Goal: Information Seeking & Learning: Understand process/instructions

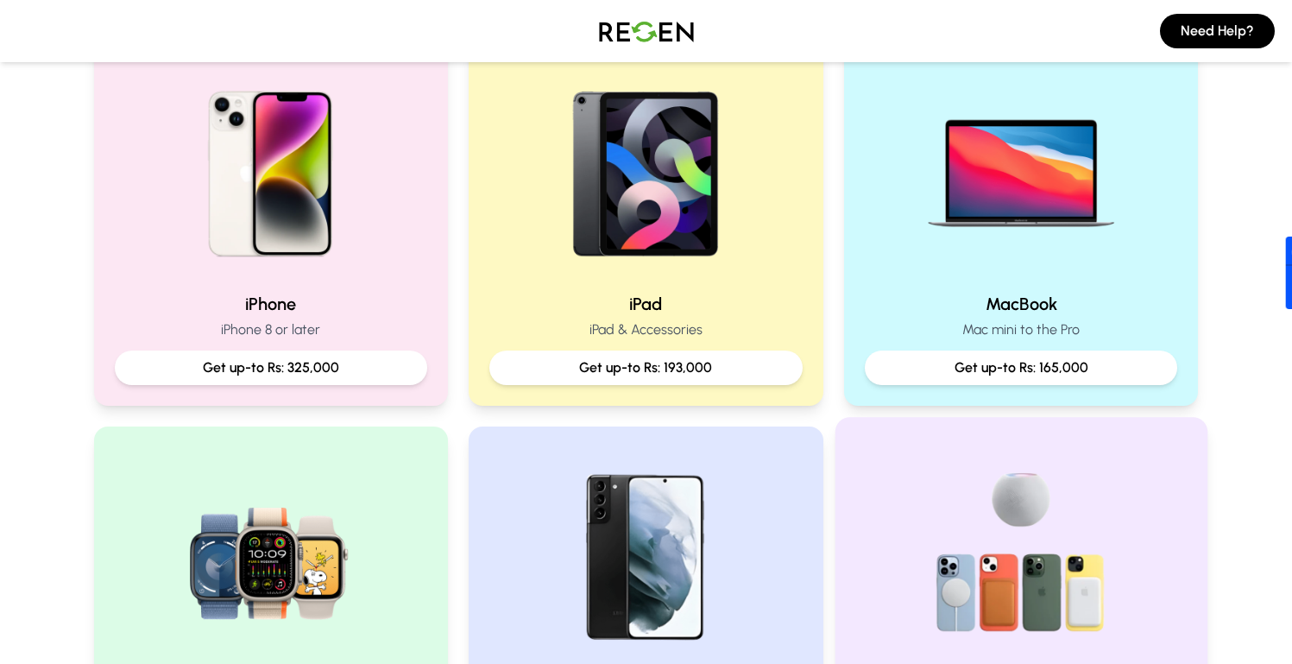
scroll to position [385, 0]
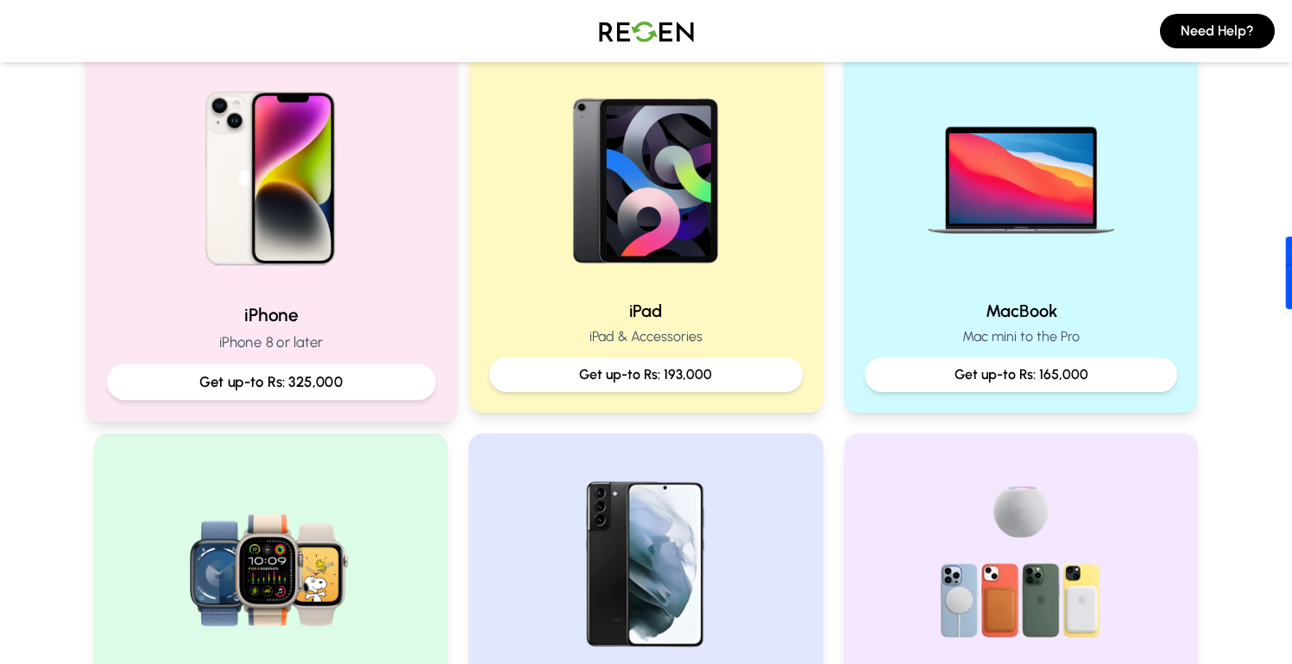
click at [237, 161] on img at bounding box center [271, 172] width 232 height 232
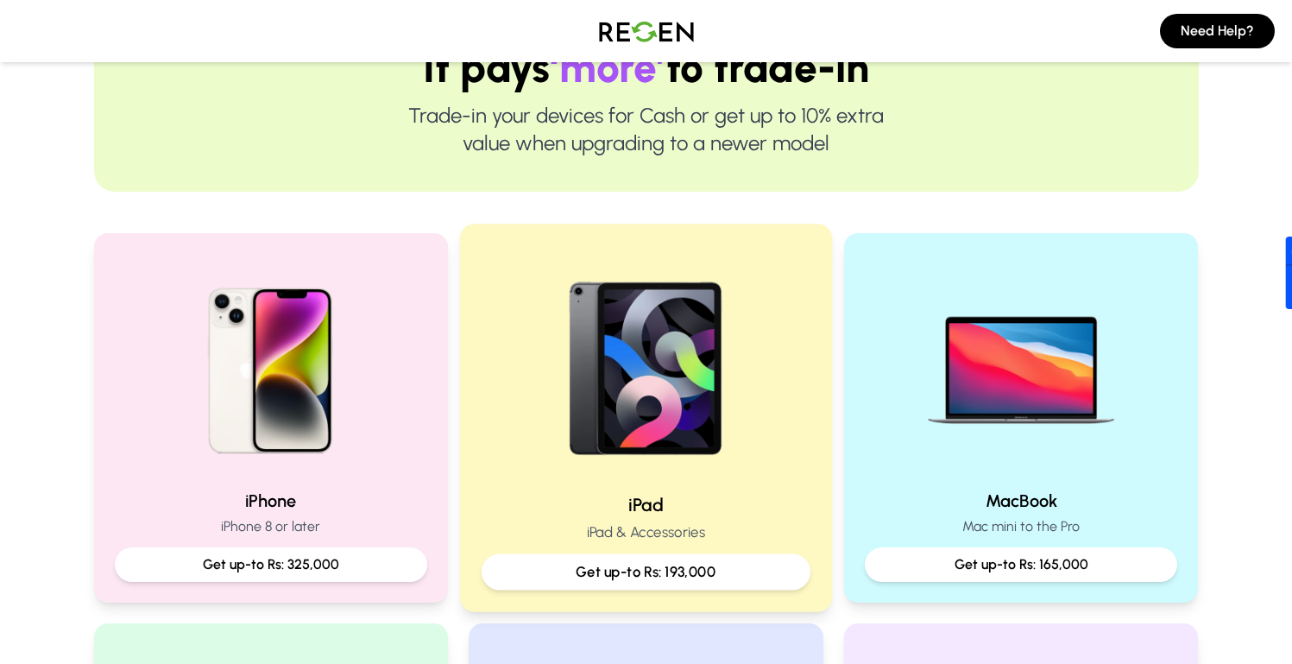
scroll to position [201, 0]
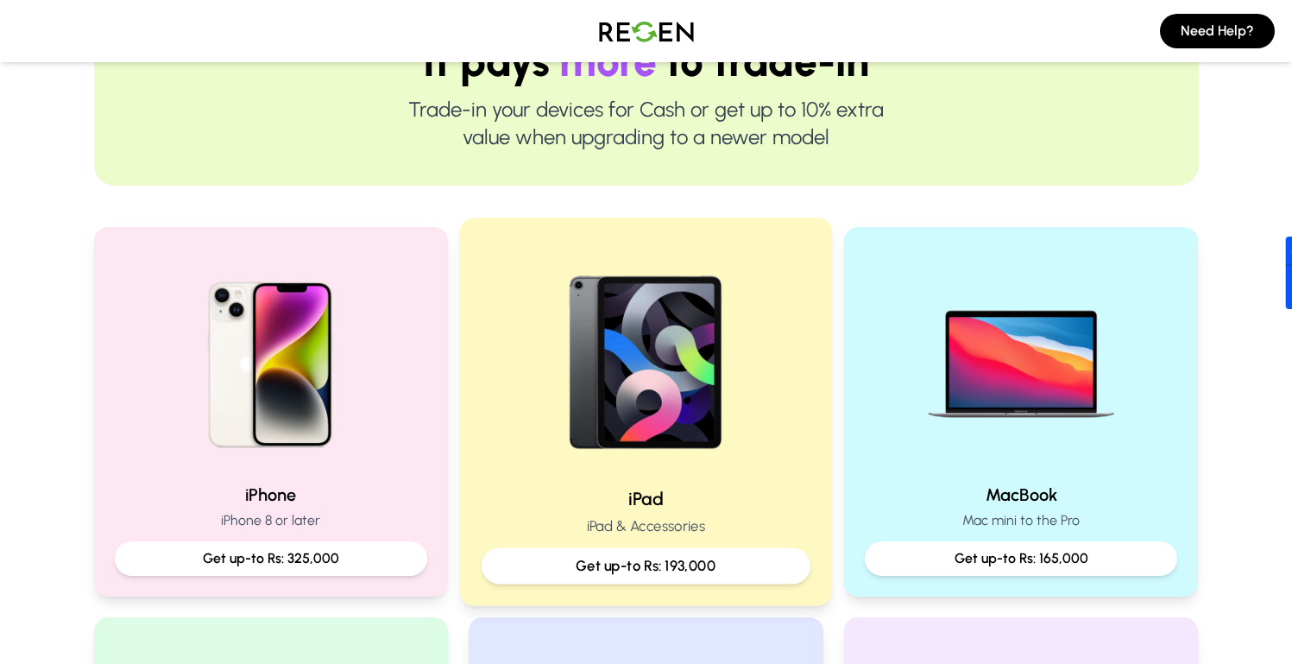
click at [600, 452] on img at bounding box center [646, 356] width 232 height 232
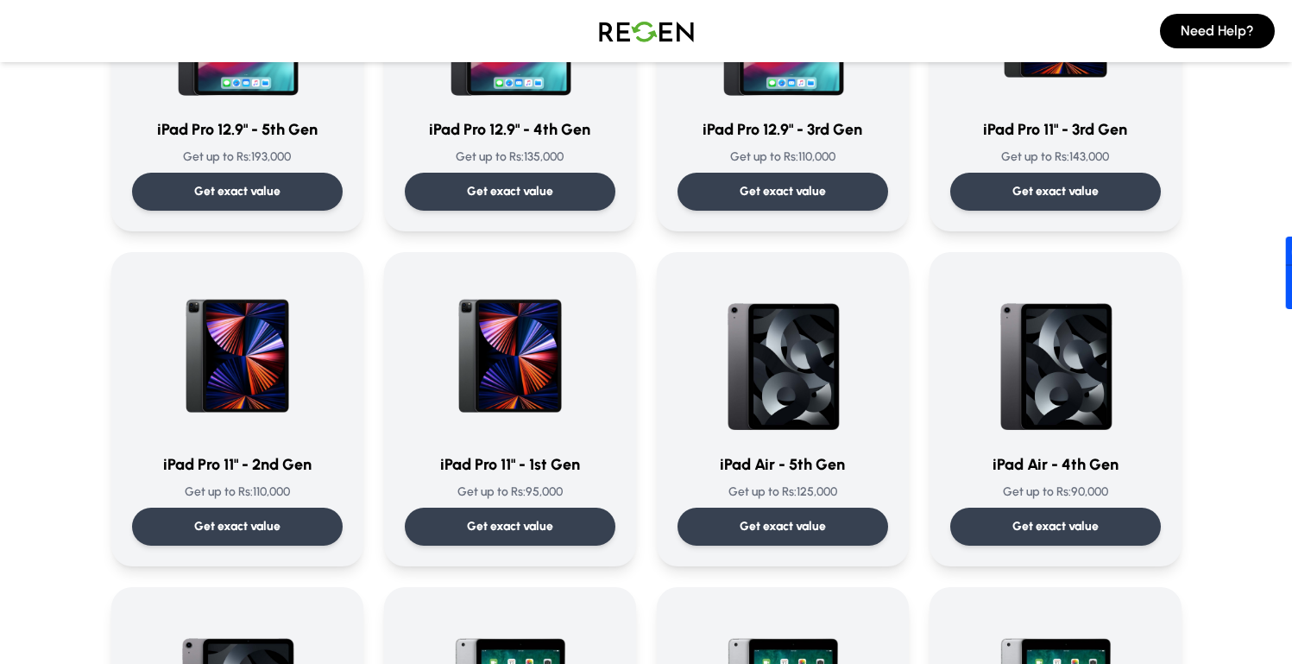
scroll to position [185, 0]
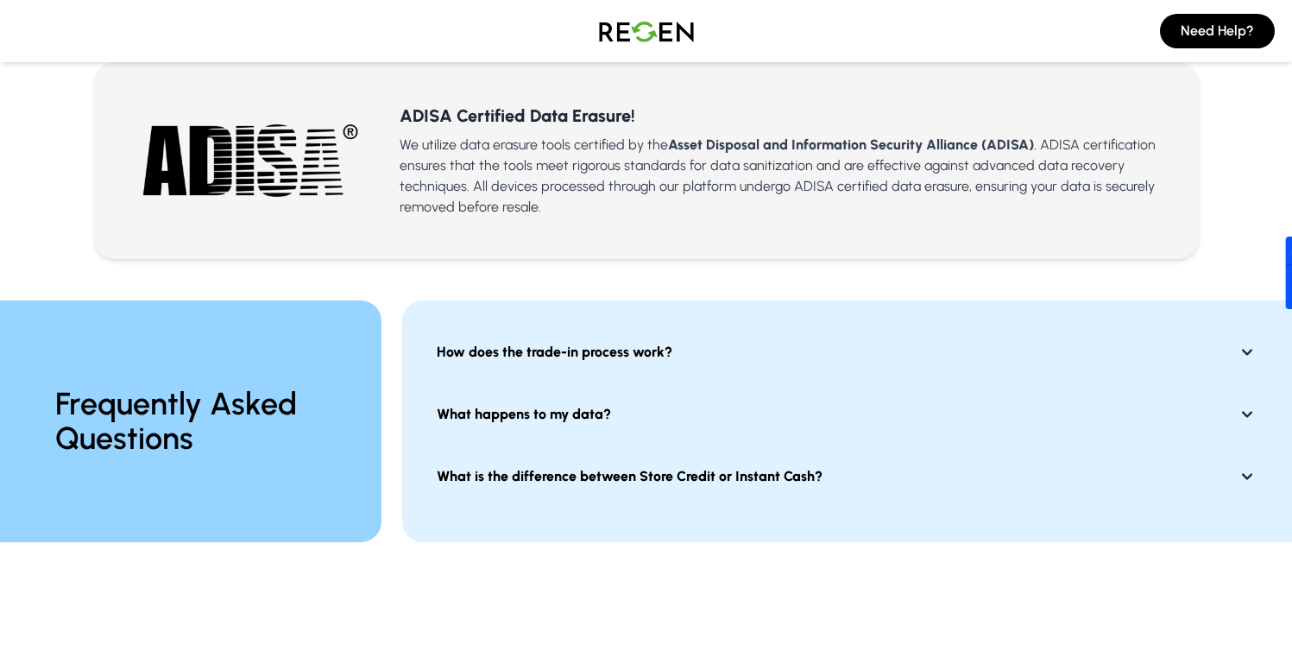
scroll to position [1178, 0]
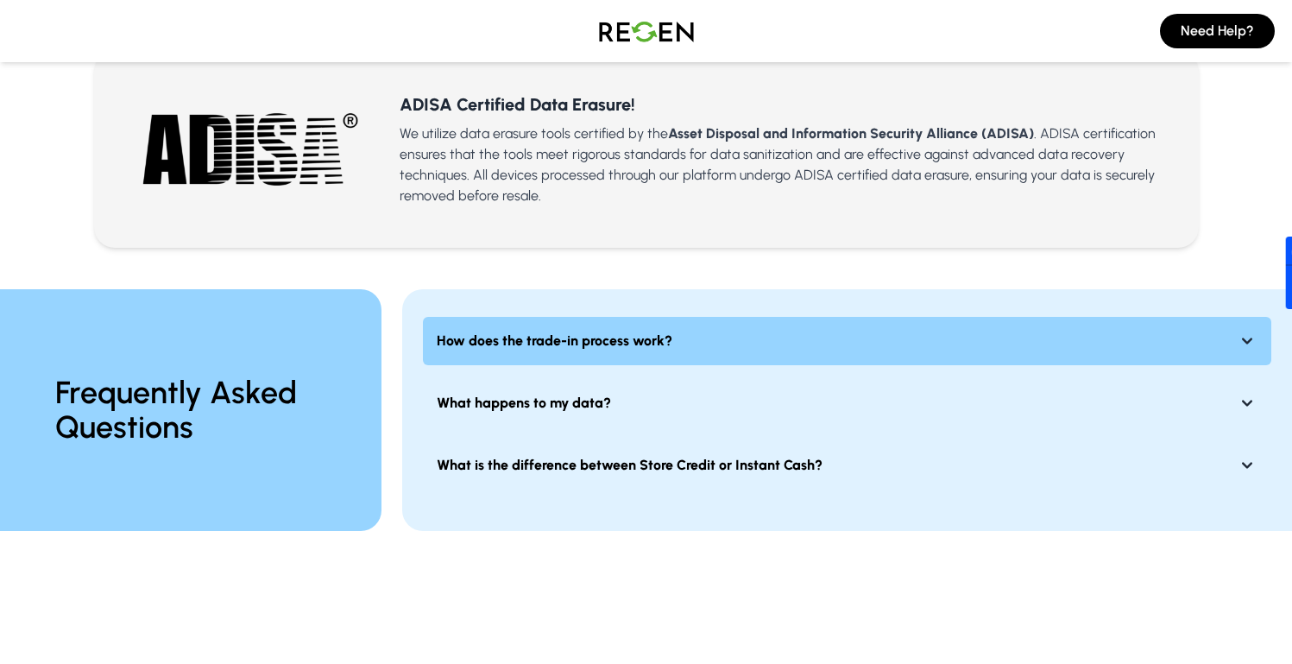
click at [514, 334] on strong "How does the trade-in process work?" at bounding box center [555, 341] width 236 height 21
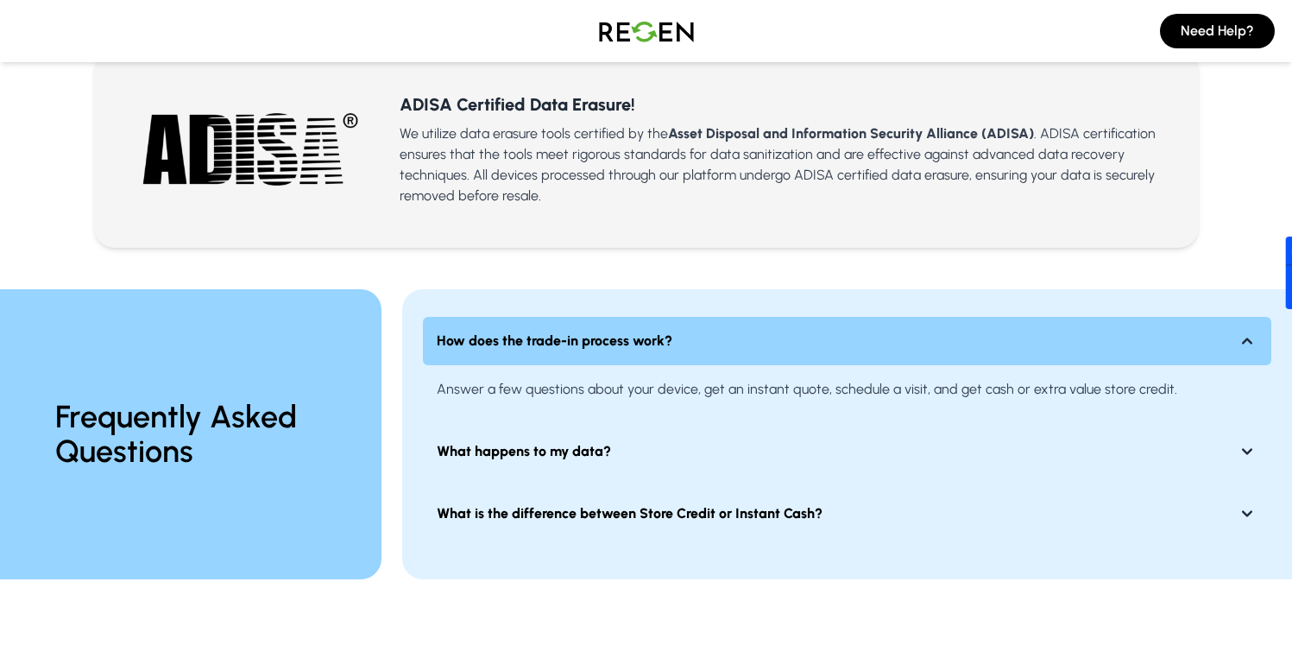
click at [514, 334] on strong "How does the trade-in process work?" at bounding box center [555, 341] width 236 height 21
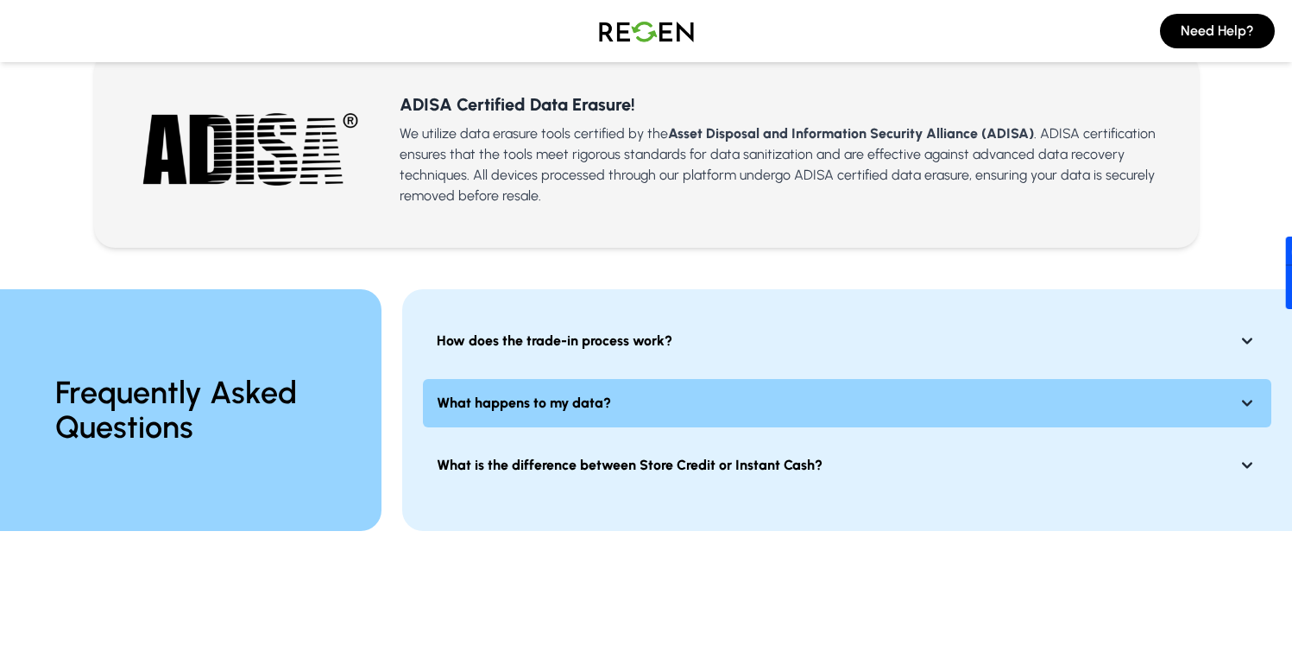
click at [514, 401] on strong "What happens to my data?" at bounding box center [524, 403] width 174 height 21
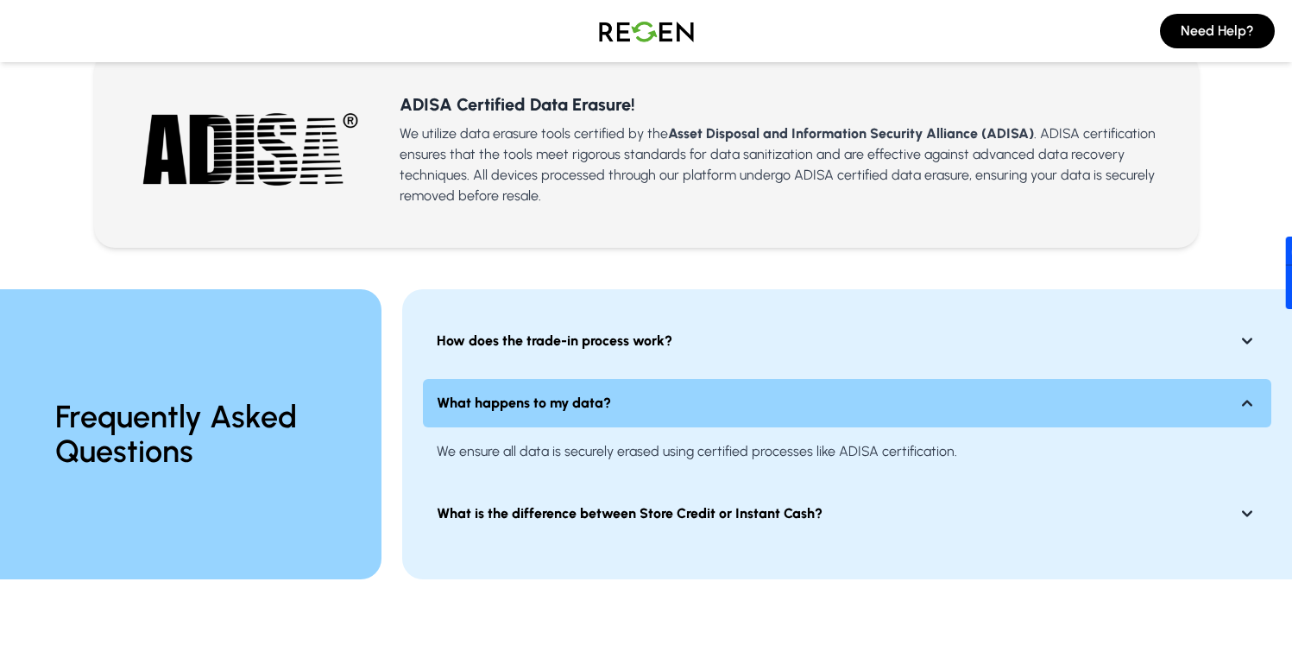
click at [514, 401] on strong "What happens to my data?" at bounding box center [524, 403] width 174 height 21
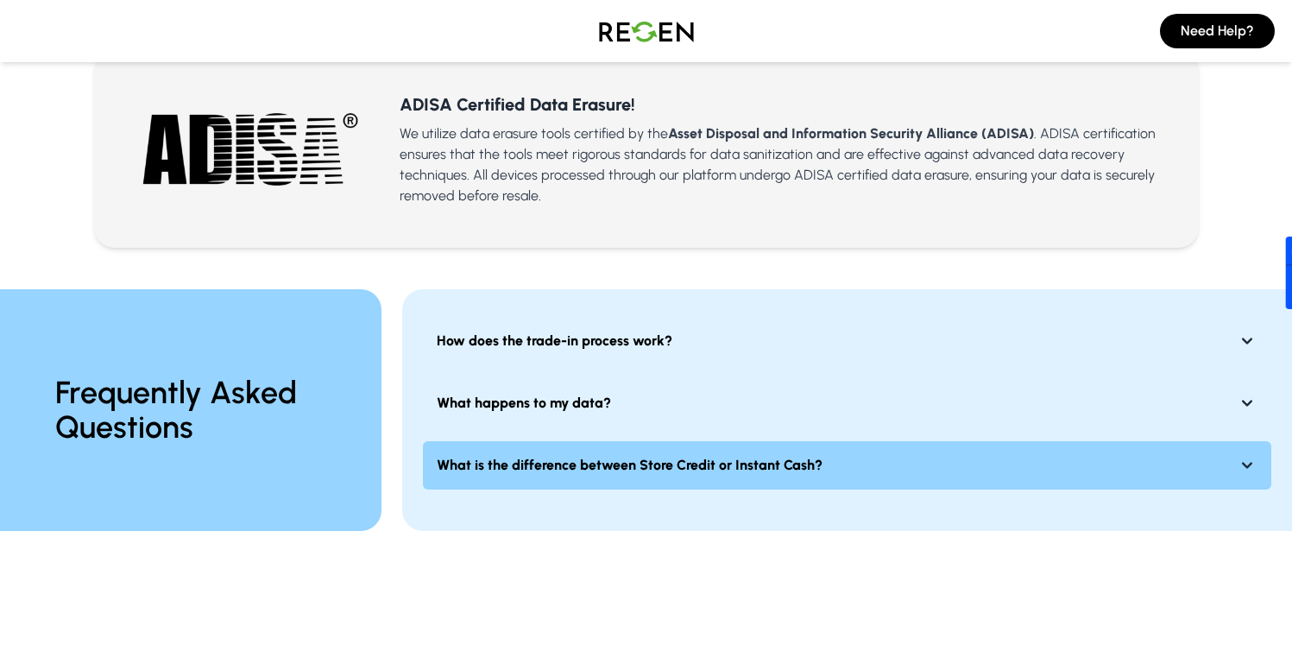
click at [521, 474] on strong "What is the difference between Store Credit or Instant Cash?" at bounding box center [630, 465] width 386 height 21
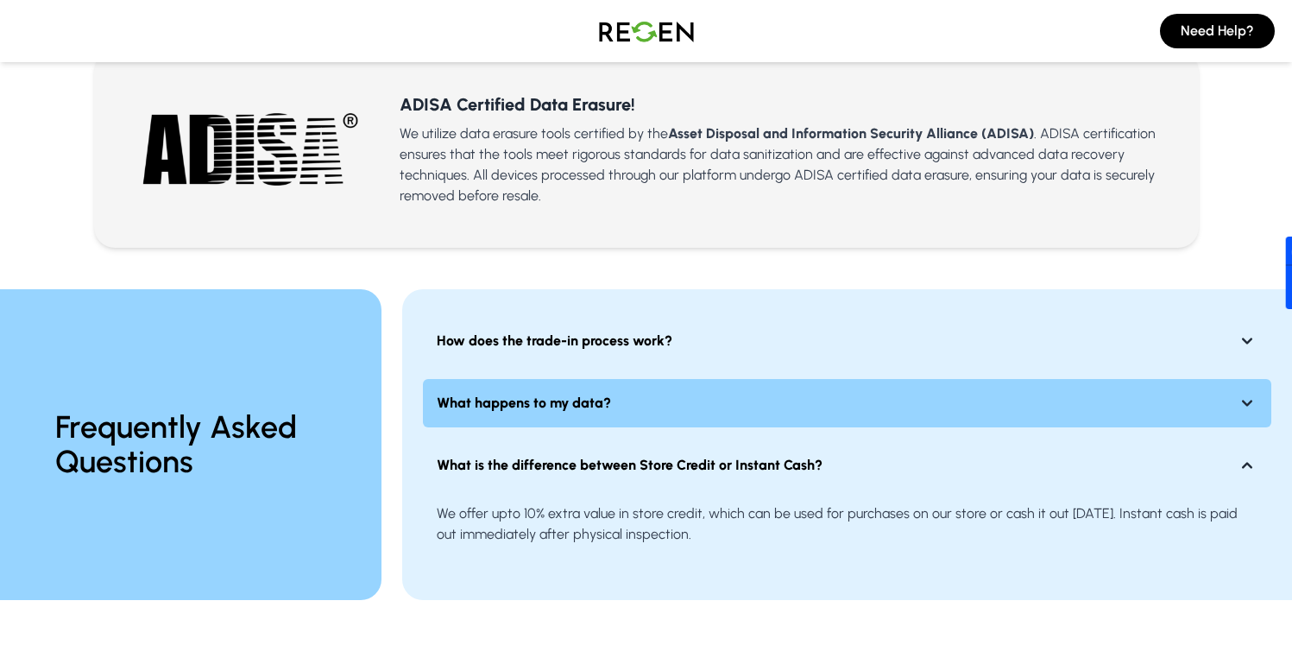
click at [529, 426] on button "What happens to my data?" at bounding box center [847, 403] width 849 height 48
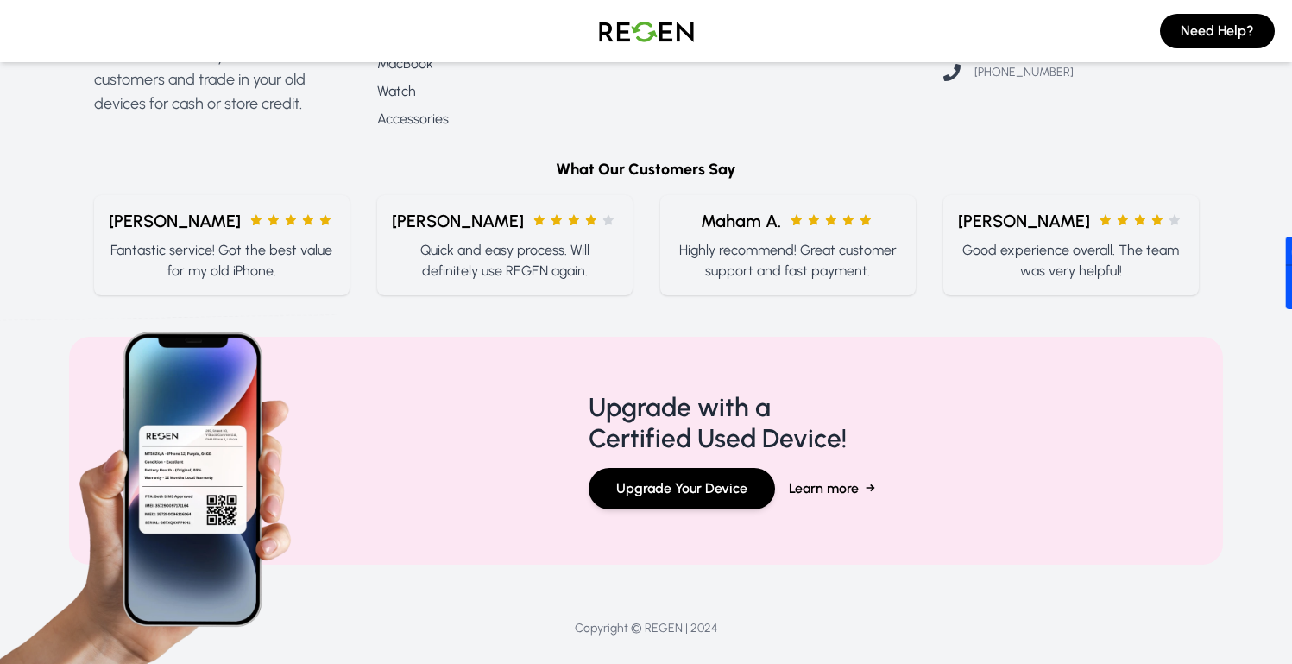
scroll to position [2134, 0]
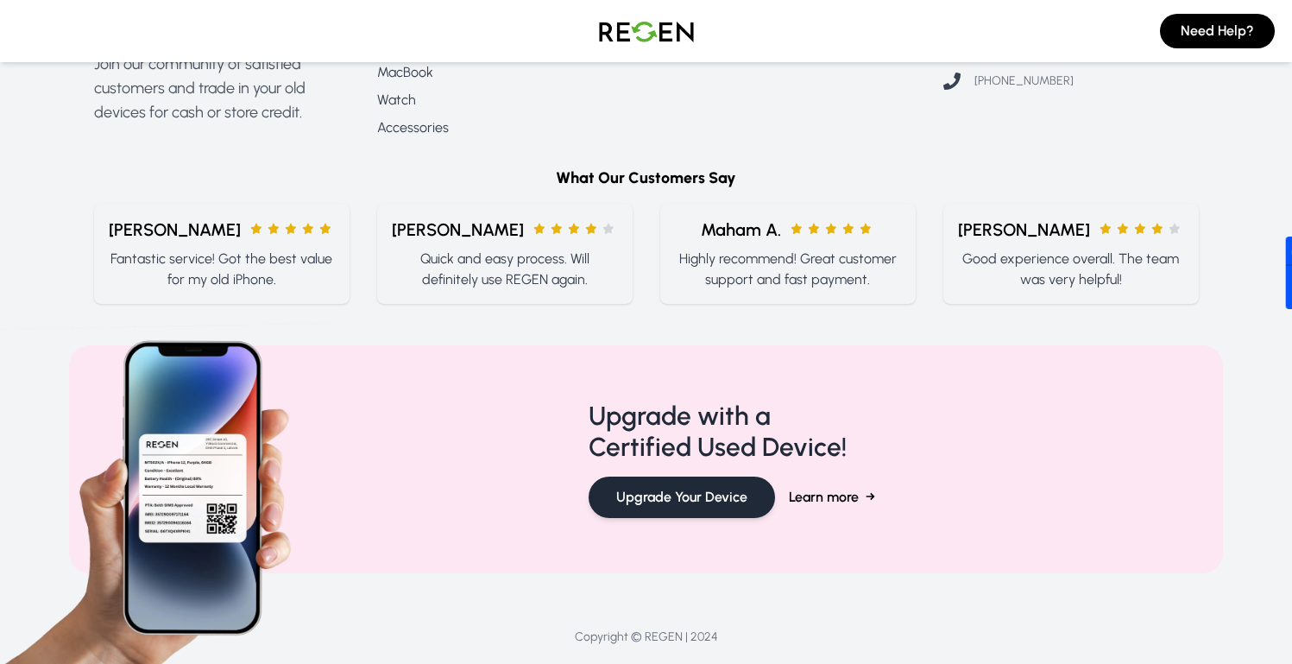
click at [699, 517] on button "Upgrade Your Device" at bounding box center [682, 496] width 186 height 41
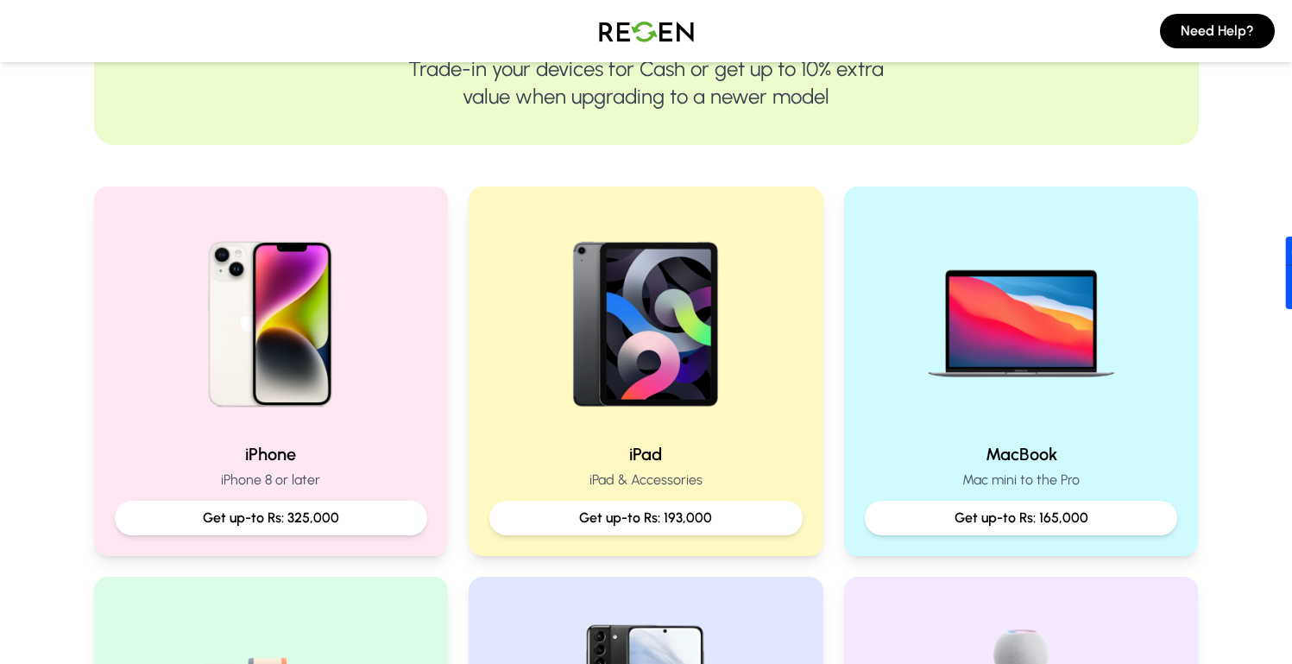
scroll to position [243, 0]
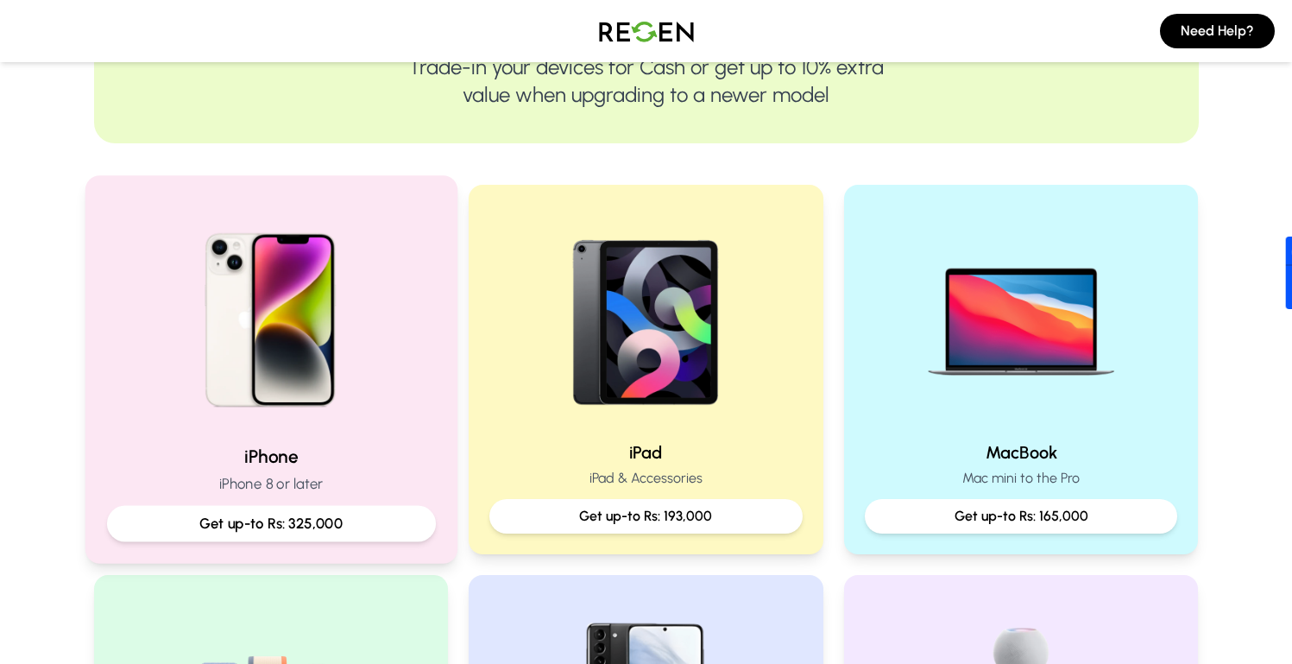
click at [332, 532] on p "Get up-to Rs: 325,000" at bounding box center [271, 524] width 300 height 22
